Goal: Find specific page/section: Find specific page/section

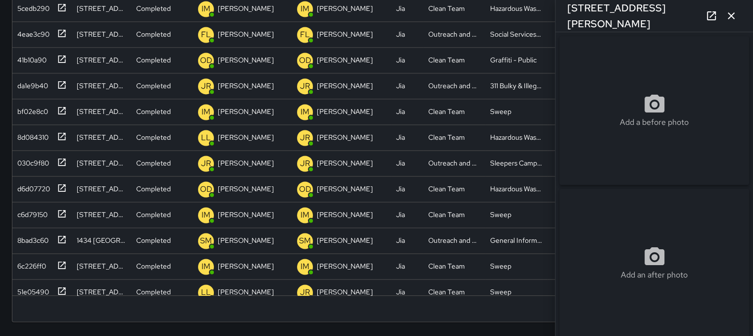
scroll to position [1274, 0]
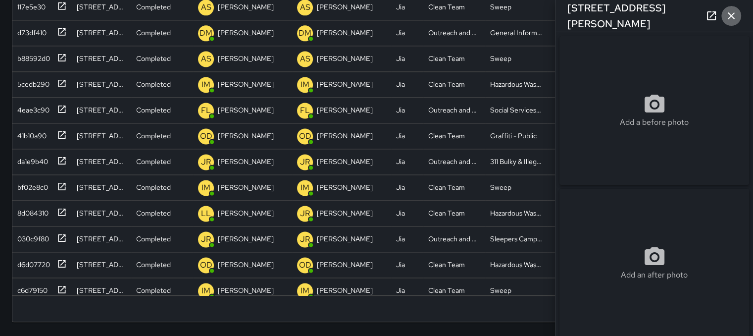
click at [730, 18] on icon "button" at bounding box center [732, 16] width 12 height 12
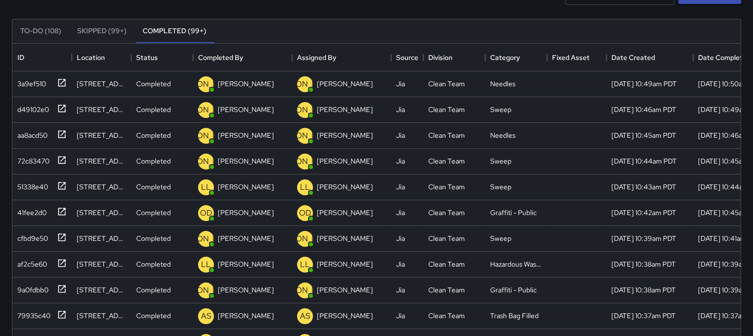
scroll to position [0, 0]
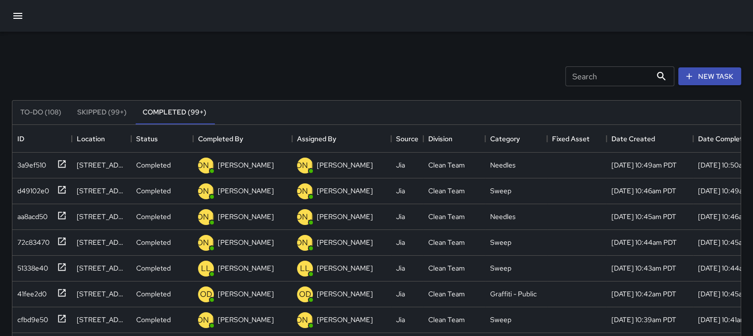
click at [15, 13] on icon "button" at bounding box center [17, 16] width 9 height 6
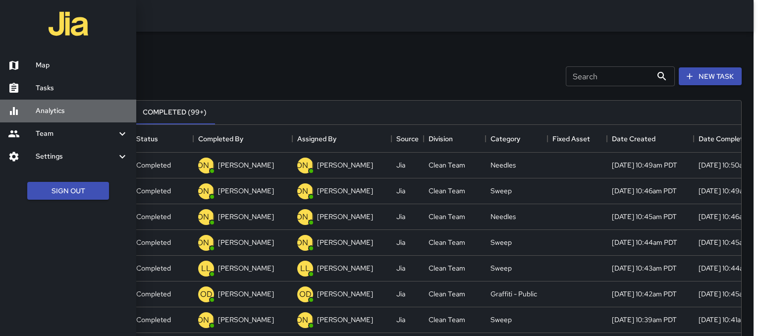
click at [44, 105] on h6 "Analytics" at bounding box center [82, 110] width 93 height 11
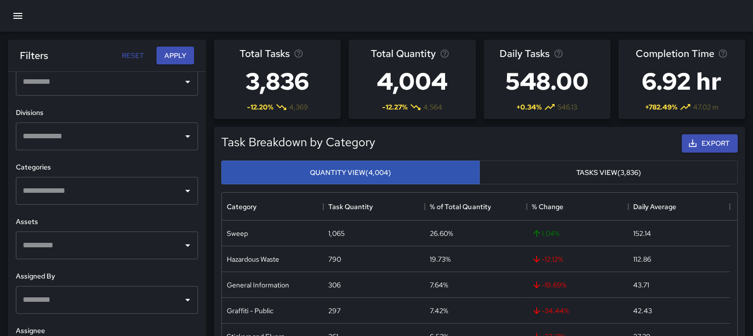
scroll to position [299, 0]
click at [182, 139] on icon "Open" at bounding box center [188, 136] width 12 height 12
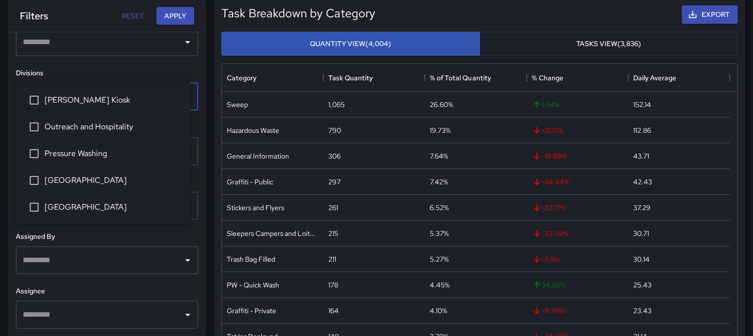
scroll to position [99, 0]
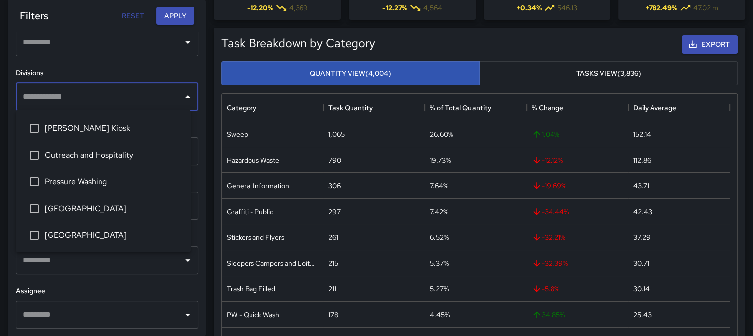
click at [182, 99] on icon "Close" at bounding box center [188, 97] width 12 height 12
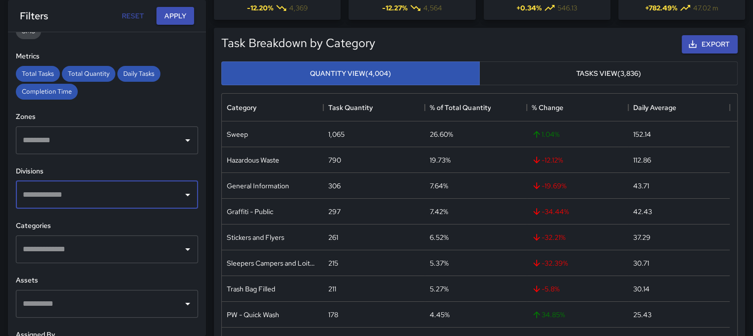
scroll to position [200, 0]
click at [182, 145] on icon "Open" at bounding box center [188, 141] width 12 height 12
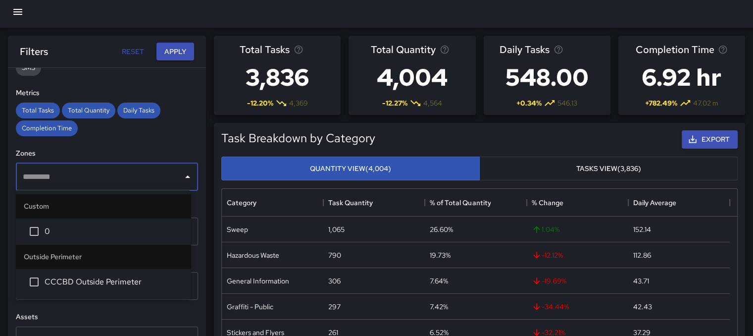
scroll to position [0, 0]
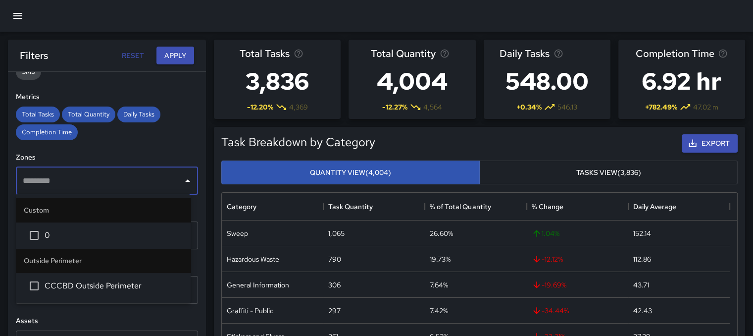
click at [181, 174] on button "Close" at bounding box center [188, 181] width 14 height 14
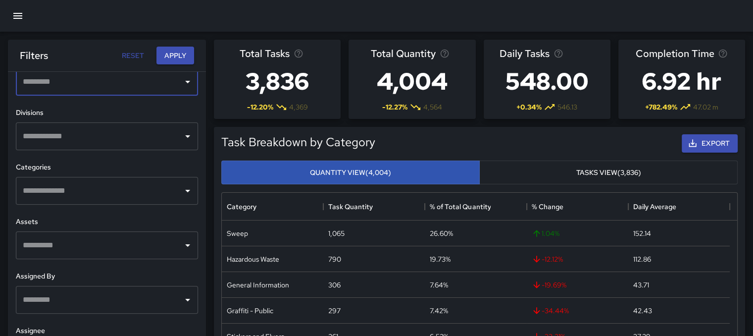
scroll to position [299, 0]
click at [184, 188] on icon "Open" at bounding box center [188, 191] width 12 height 12
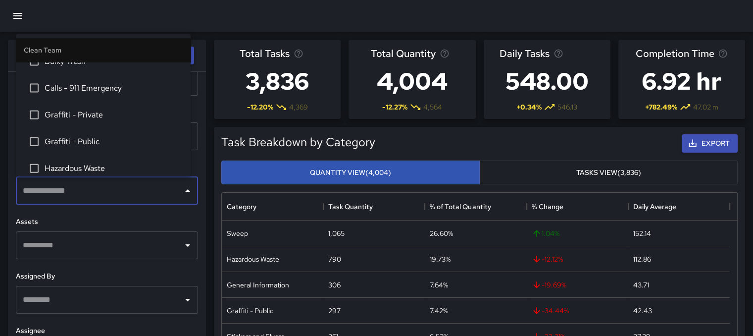
scroll to position [0, 0]
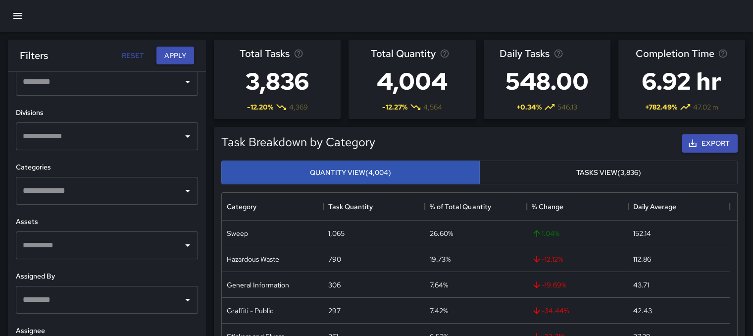
click at [287, 27] on div at bounding box center [376, 16] width 753 height 32
click at [261, 8] on div at bounding box center [376, 16] width 753 height 32
